Goal: Transaction & Acquisition: Book appointment/travel/reservation

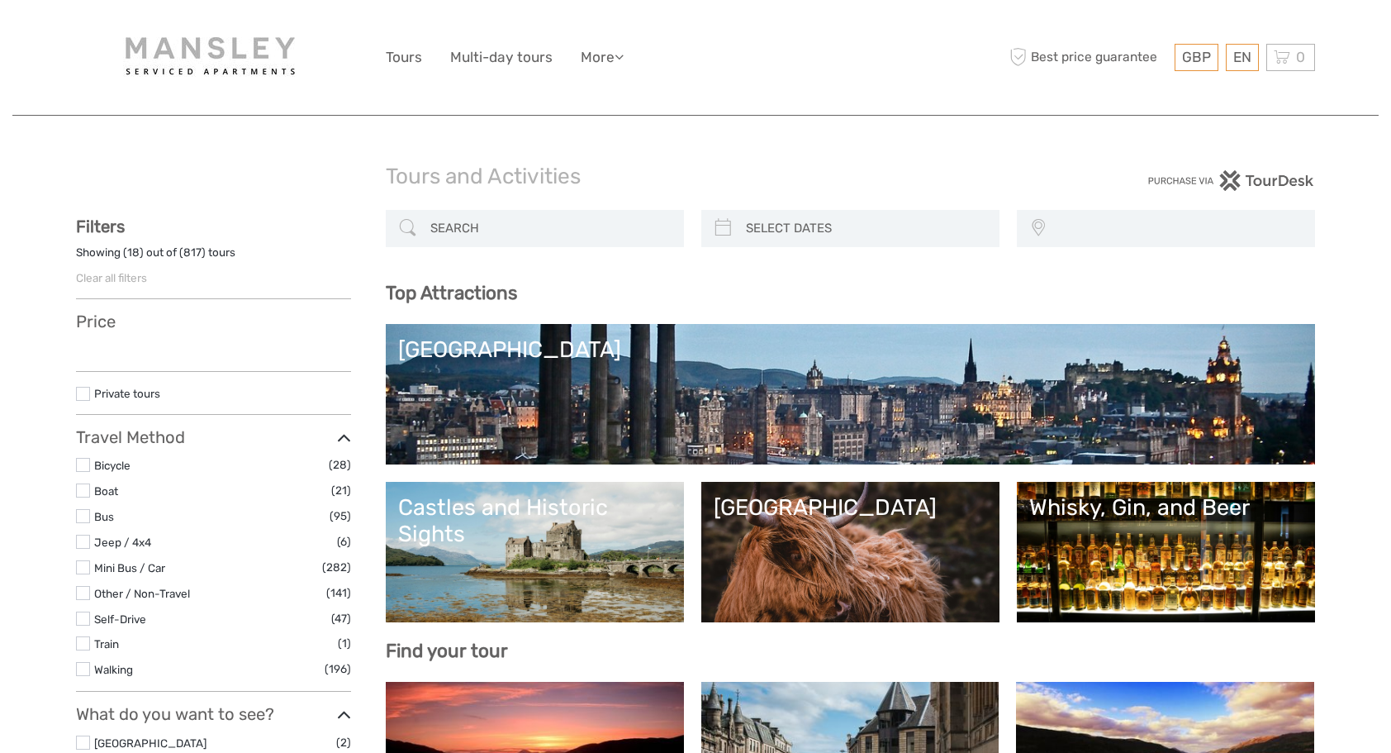
select select
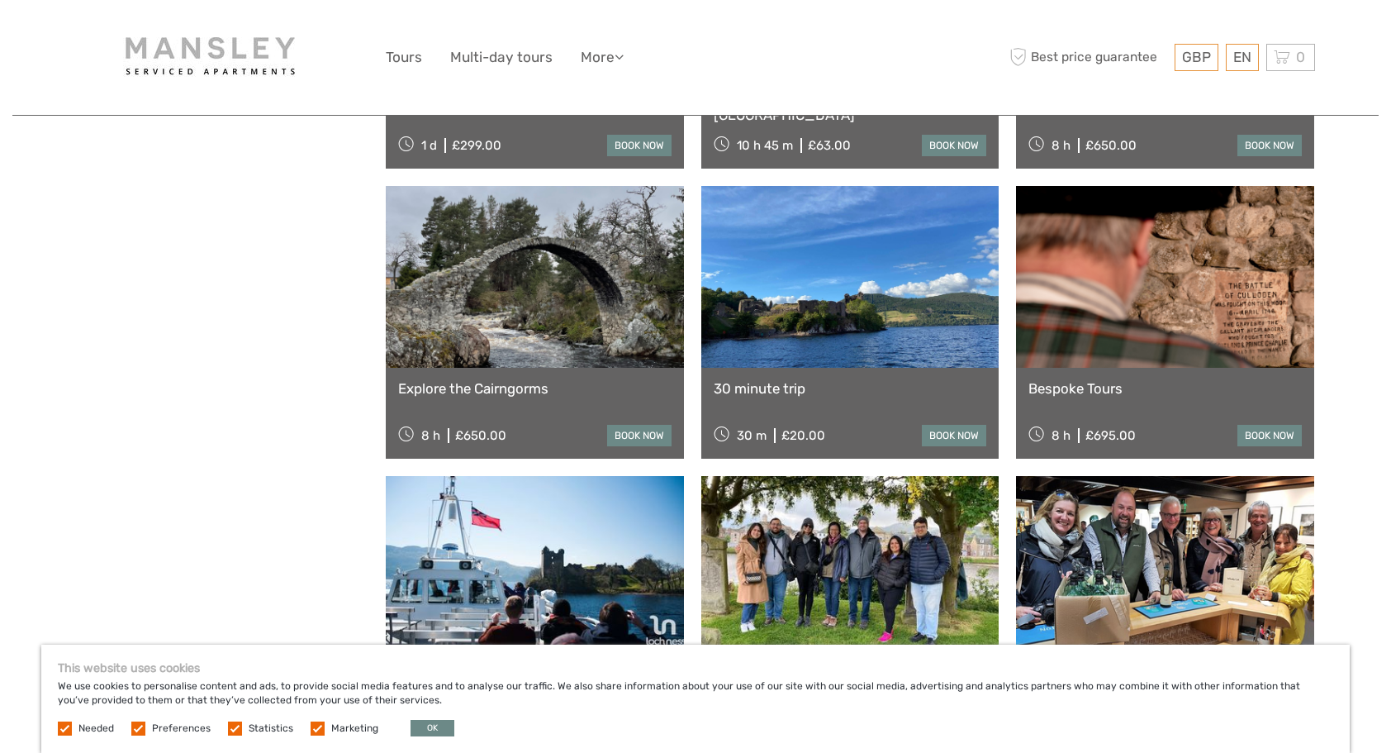
scroll to position [1818, 0]
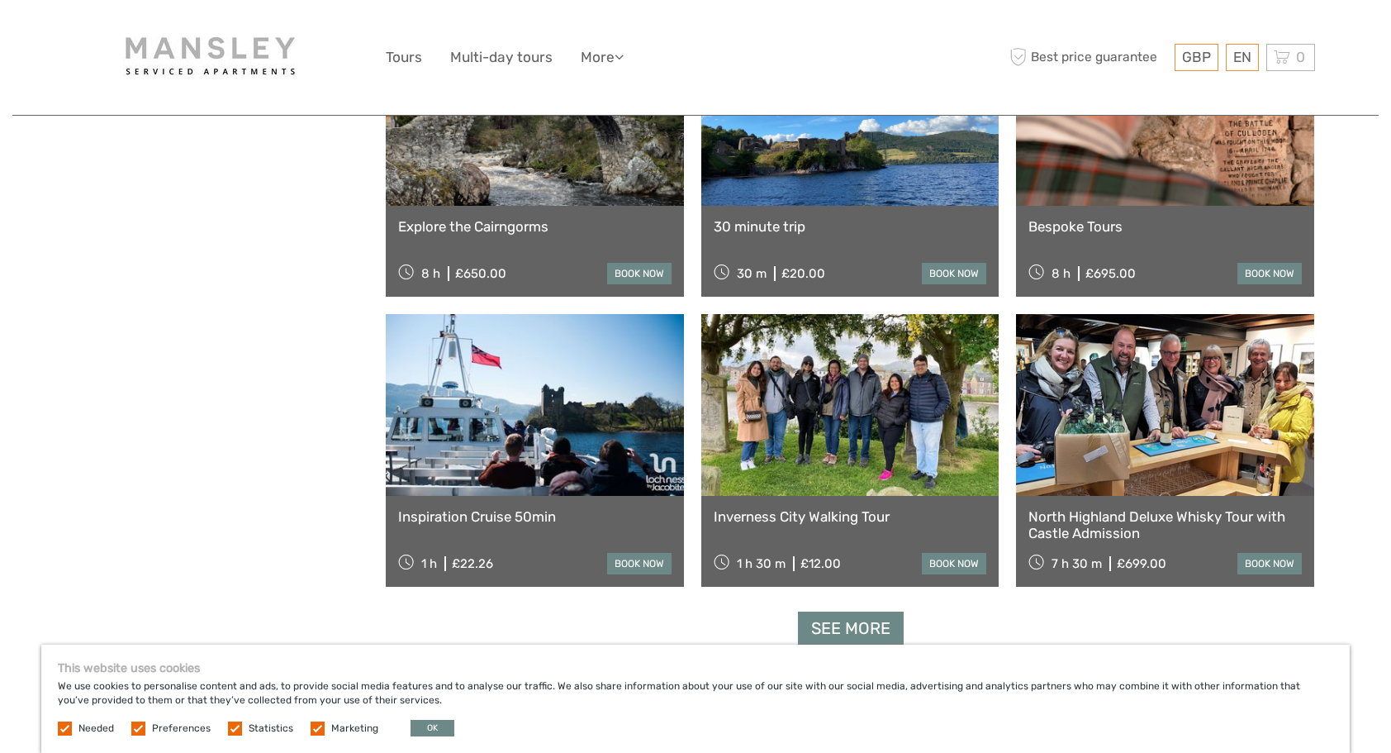
click at [496, 517] on link "Inspiration Cruise 50min" at bounding box center [534, 516] width 273 height 17
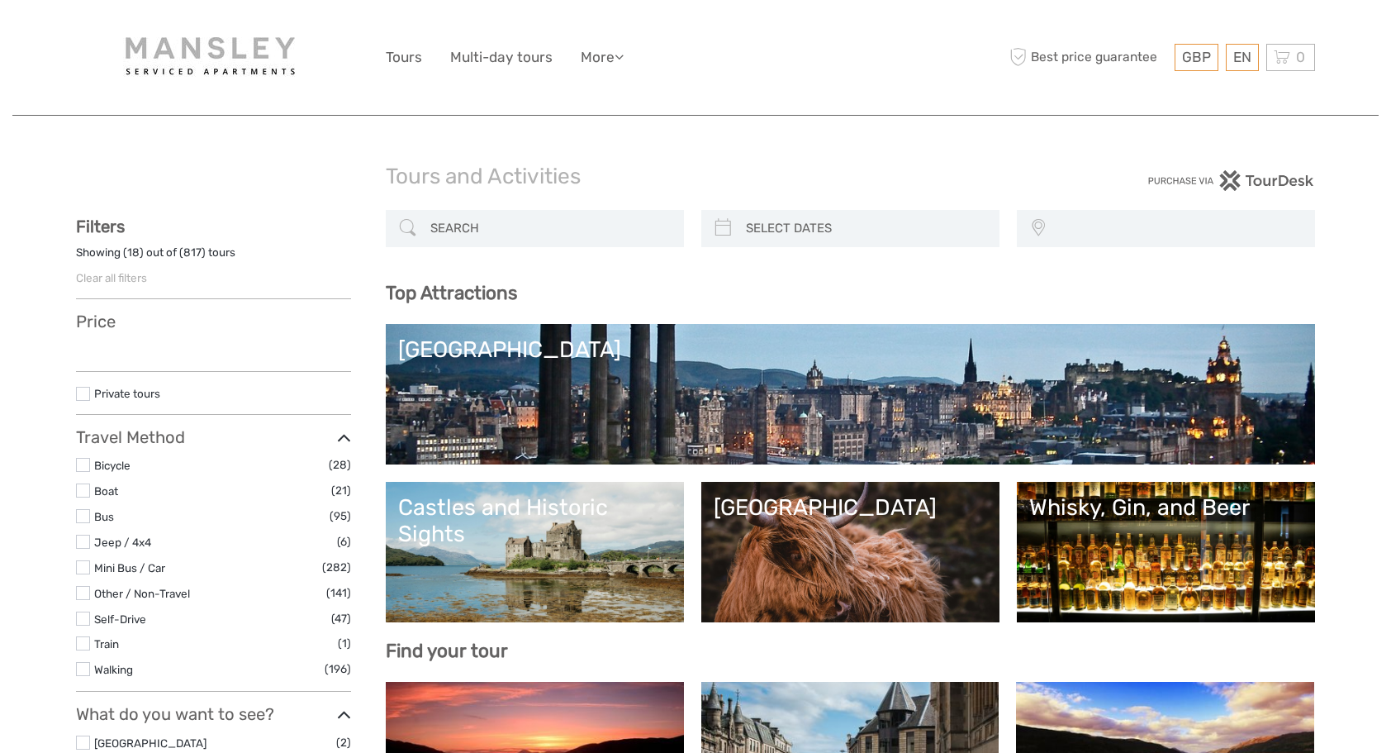
select select
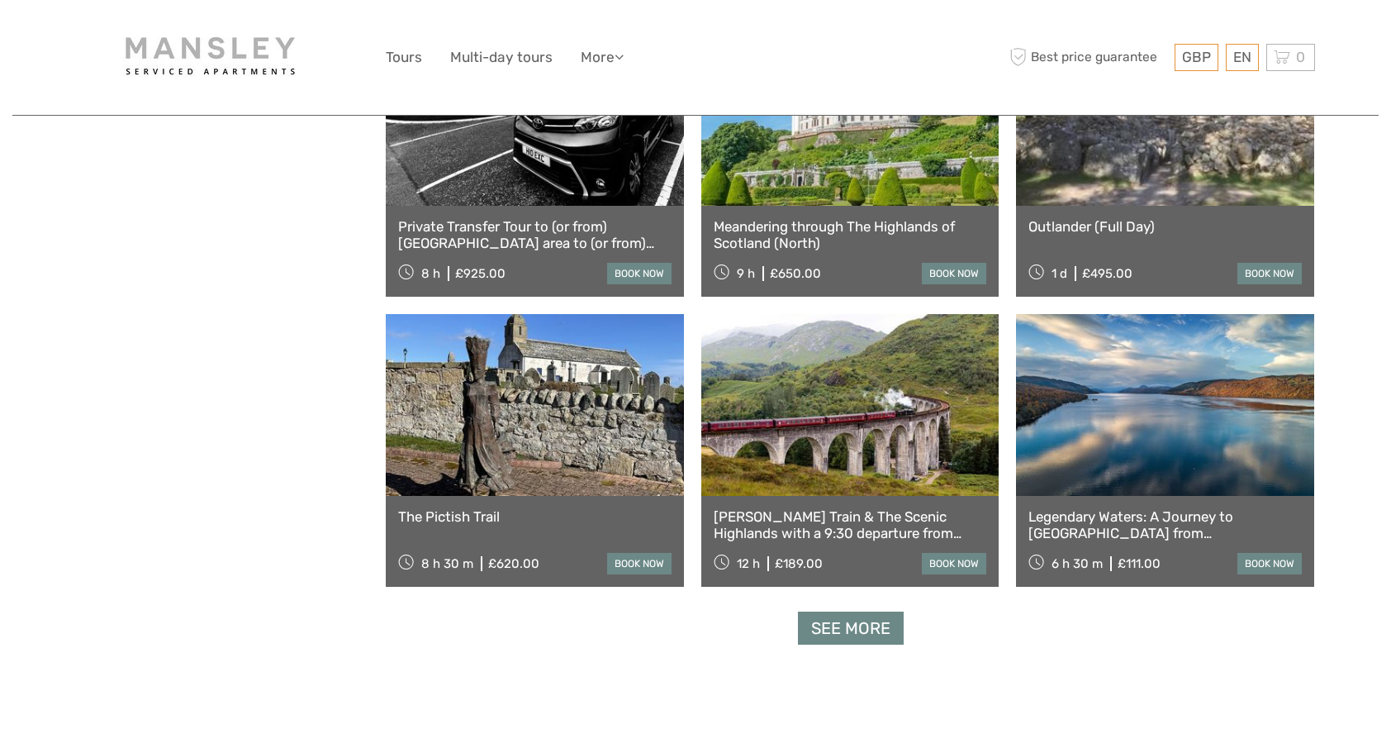
select select
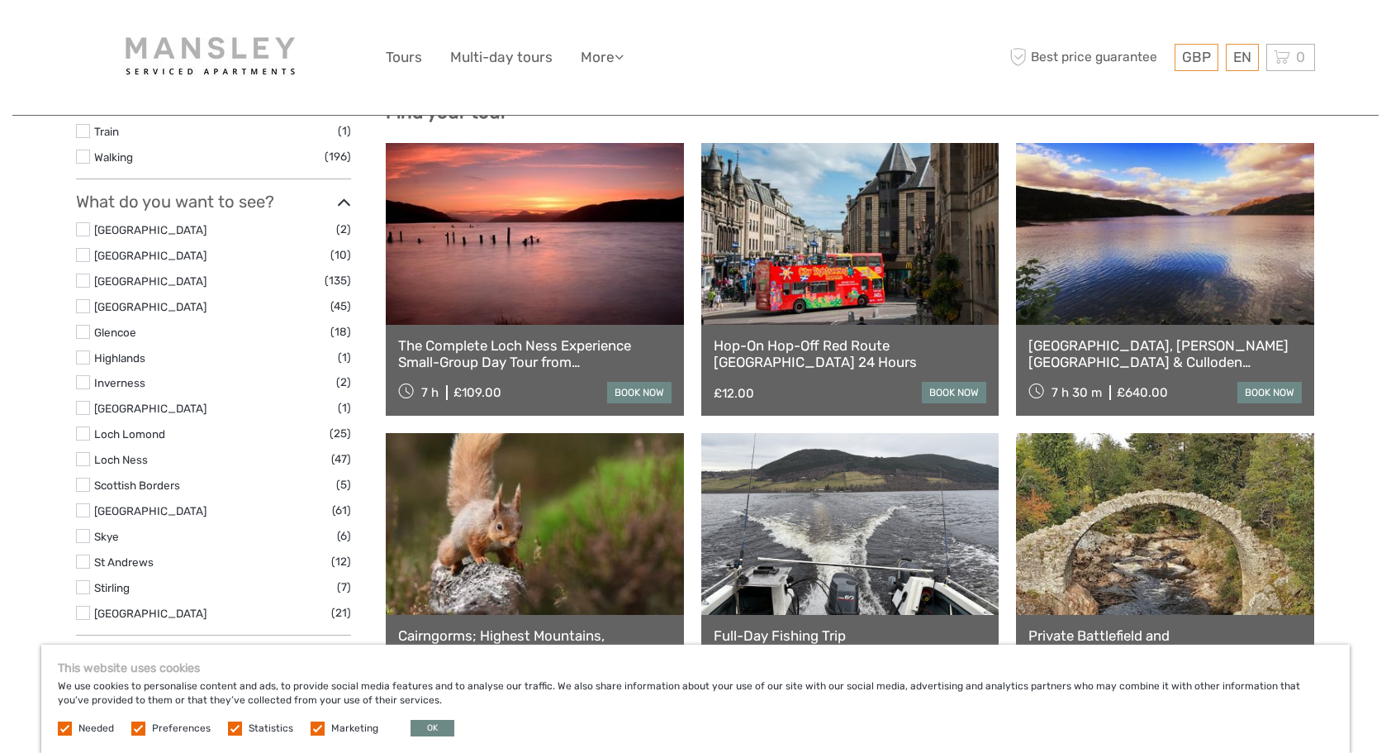
scroll to position [661, 0]
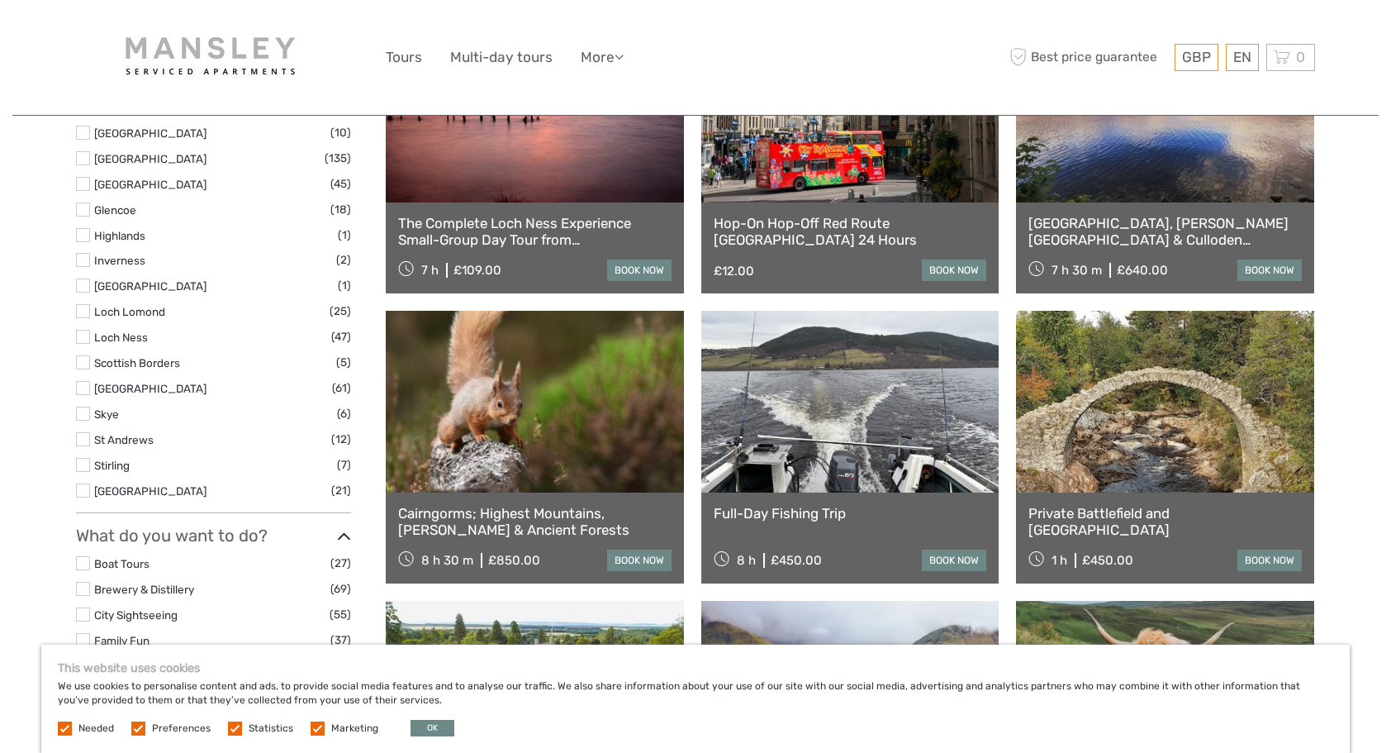
click at [570, 223] on link "The Complete Loch Ness Experience Small-Group Day Tour from Inverness" at bounding box center [534, 232] width 273 height 34
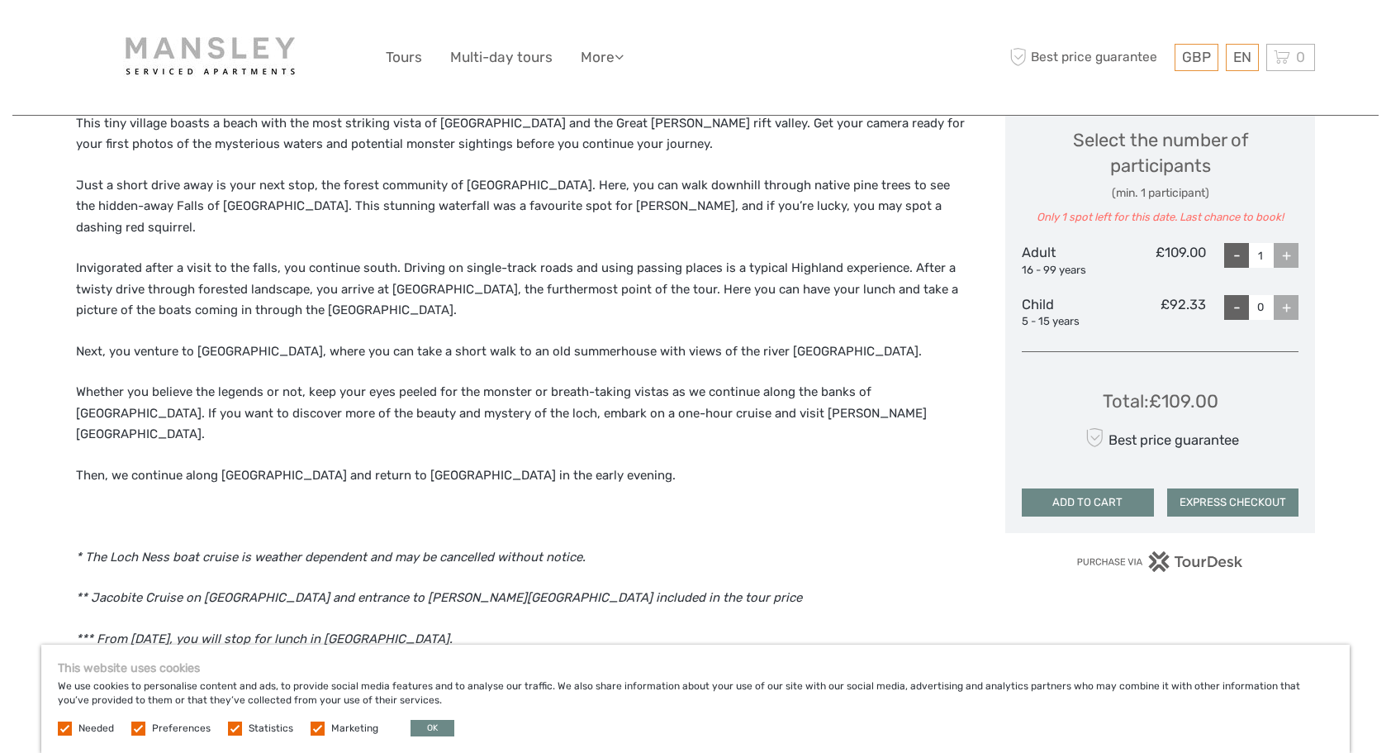
scroll to position [991, 0]
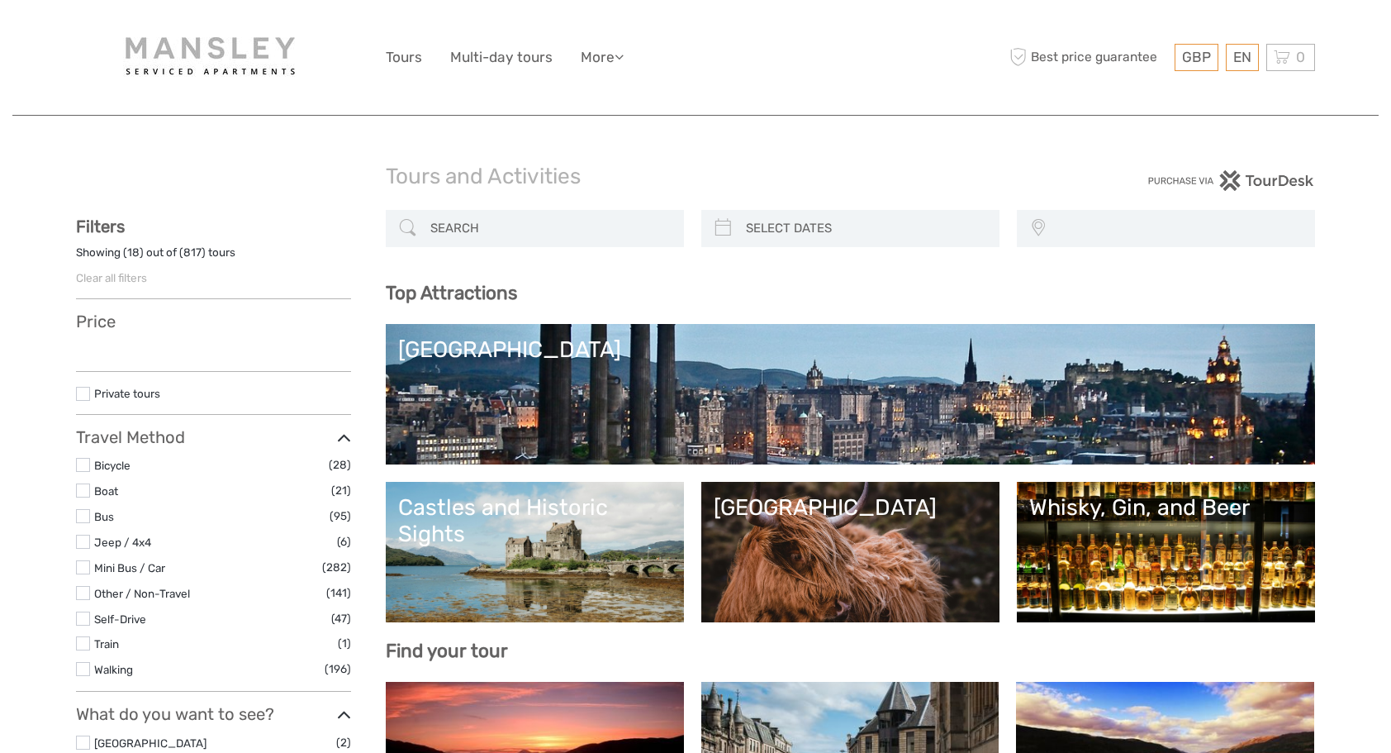
select select
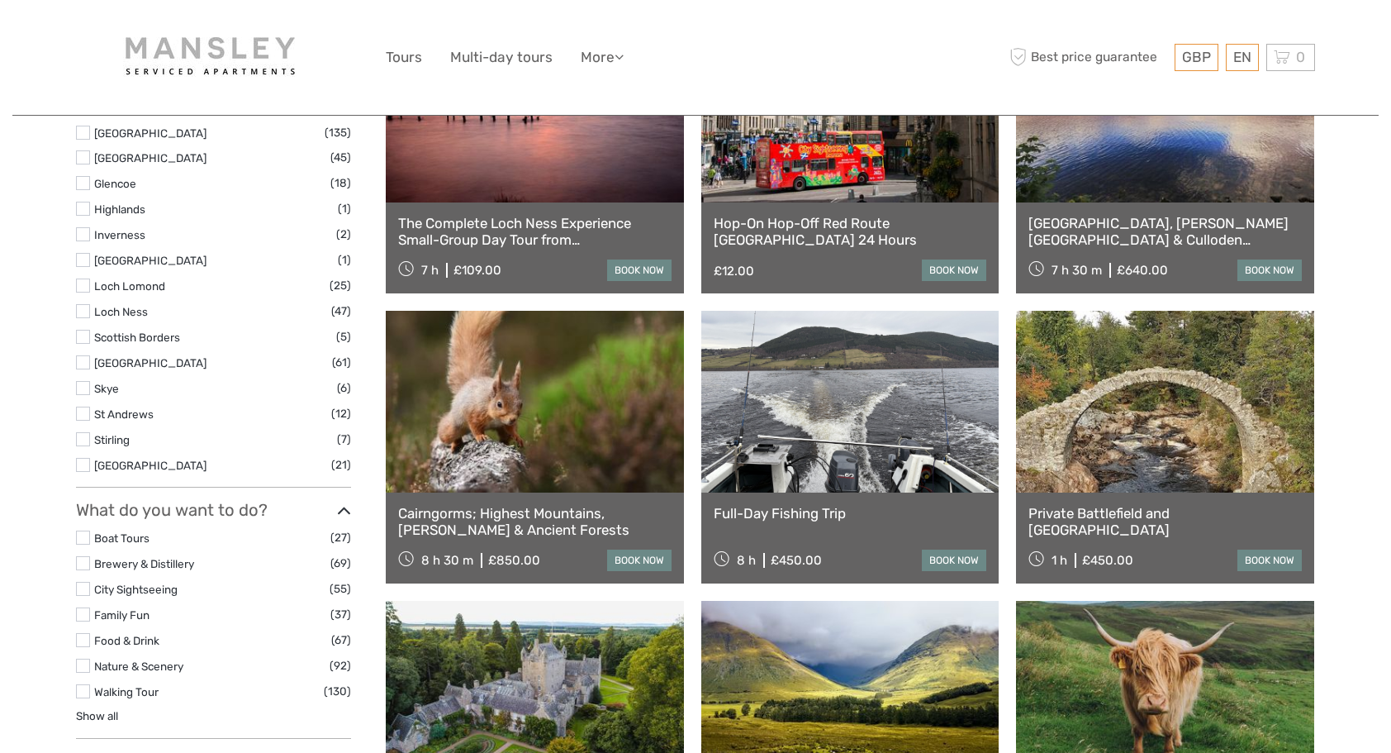
select select
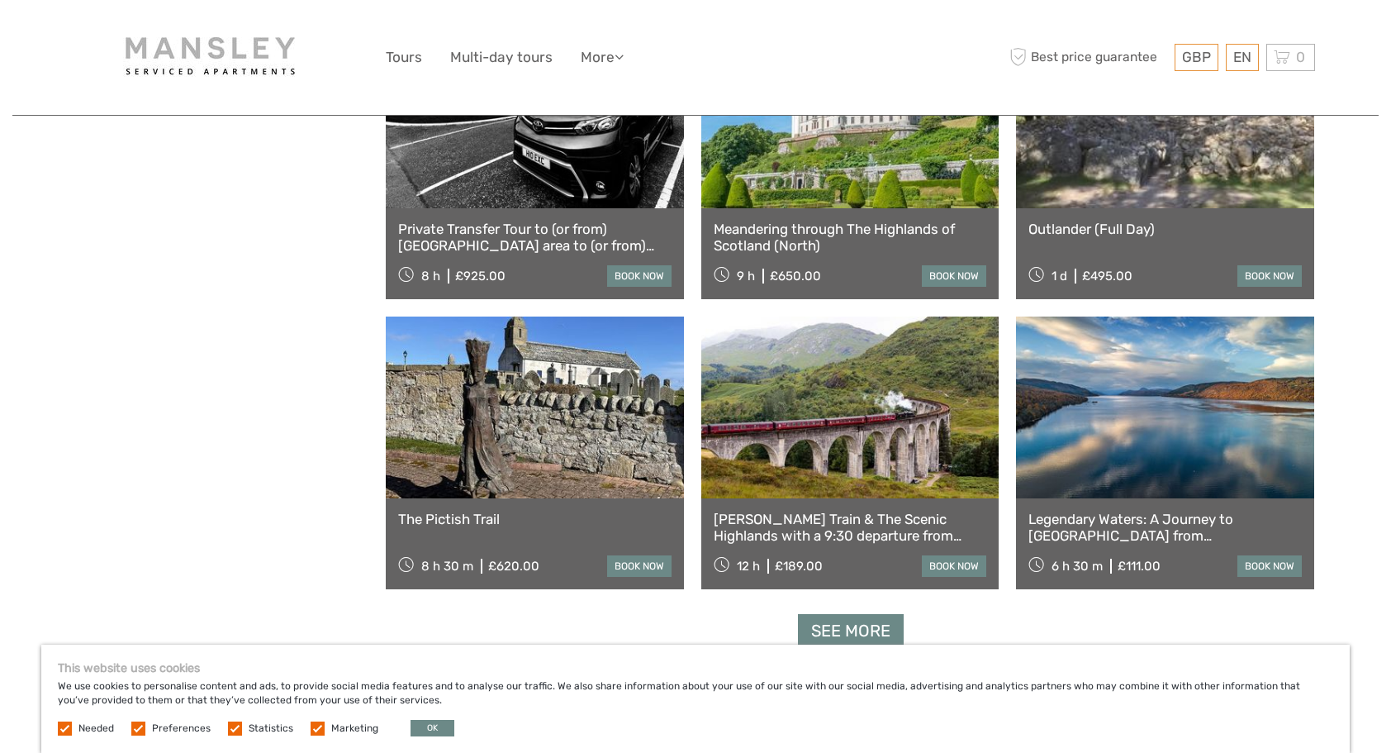
scroll to position [1983, 0]
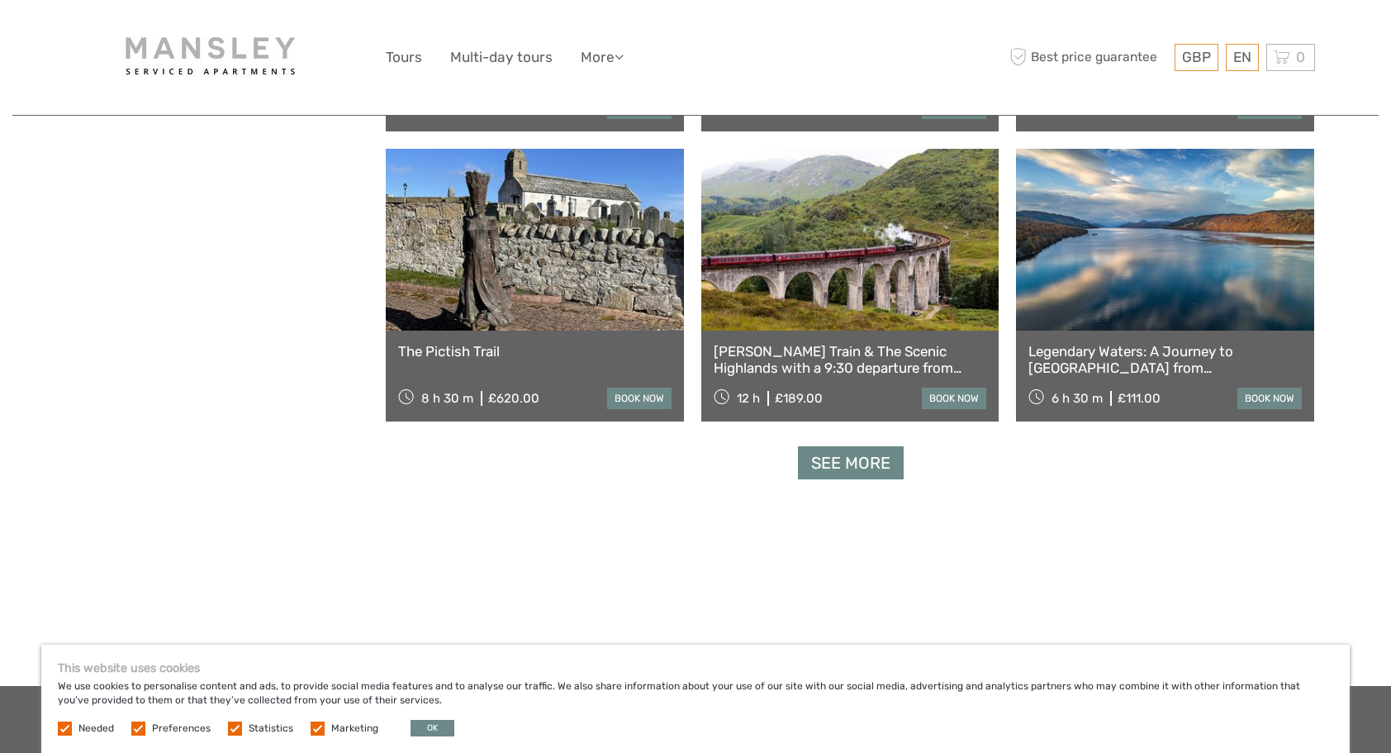
click at [849, 452] on link "See more" at bounding box center [851, 463] width 106 height 34
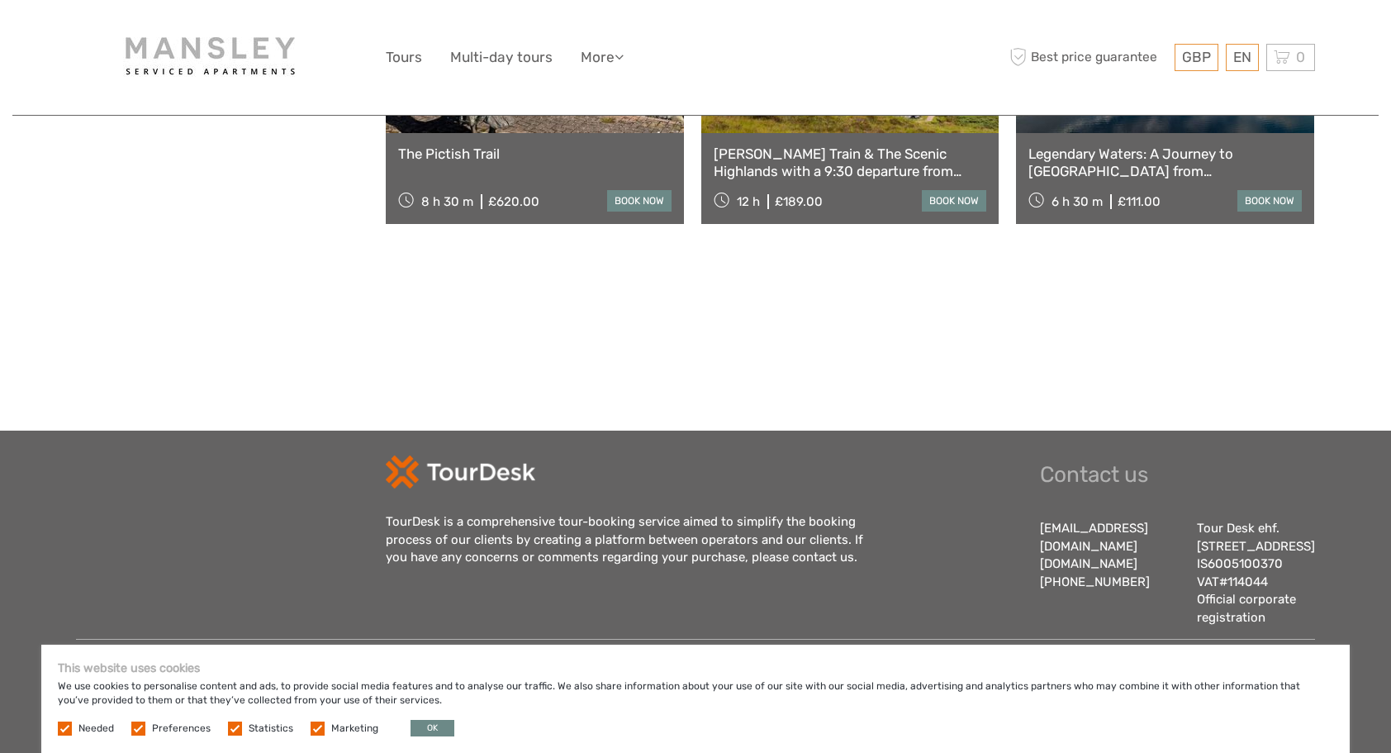
scroll to position [1983, 0]
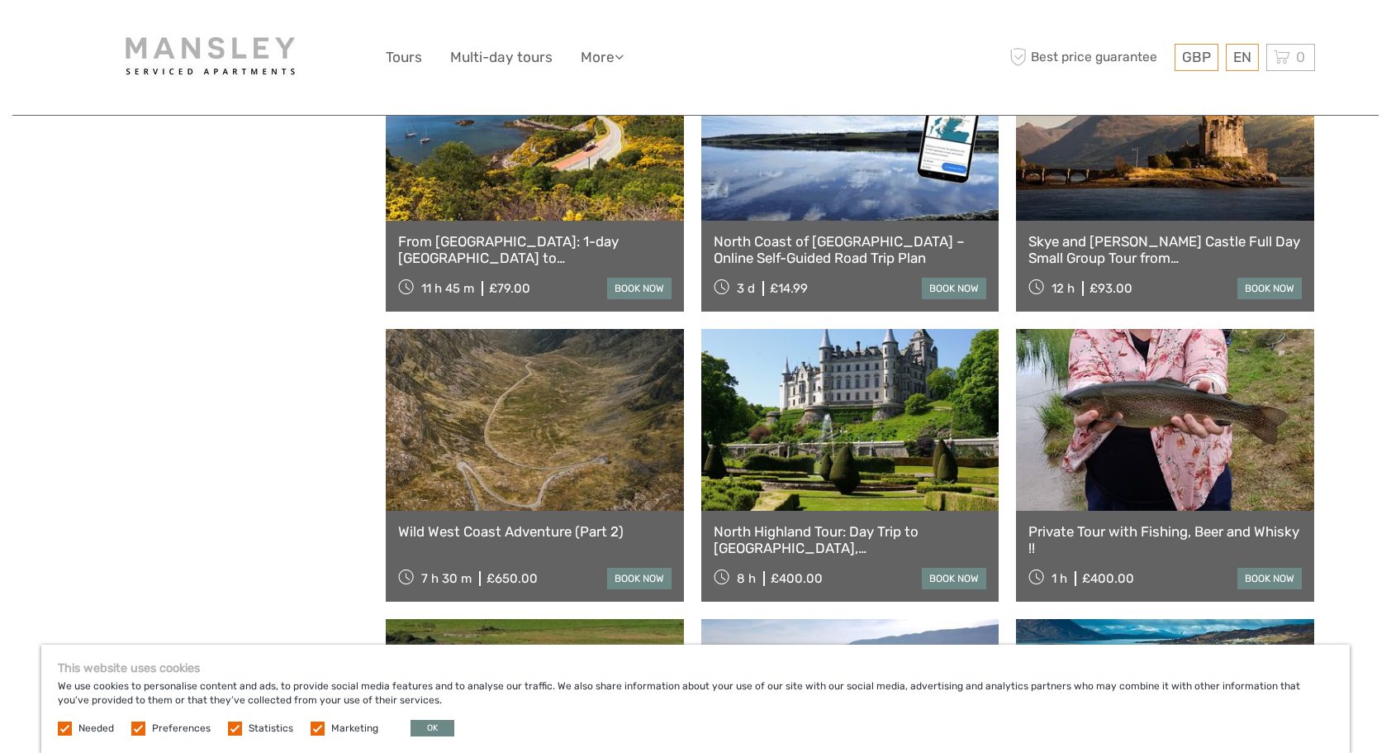
click at [593, 234] on link "From [GEOGRAPHIC_DATA]: 1-day [GEOGRAPHIC_DATA] to [GEOGRAPHIC_DATA]" at bounding box center [534, 250] width 273 height 34
